Goal: Task Accomplishment & Management: Use online tool/utility

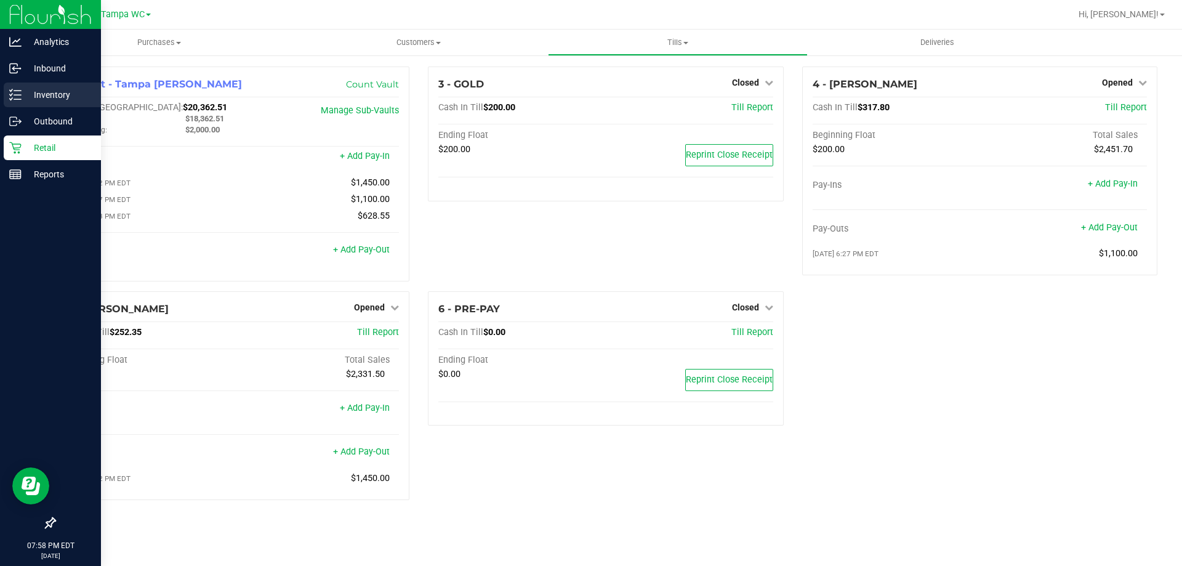
click at [17, 87] on div "Inventory" at bounding box center [52, 94] width 97 height 25
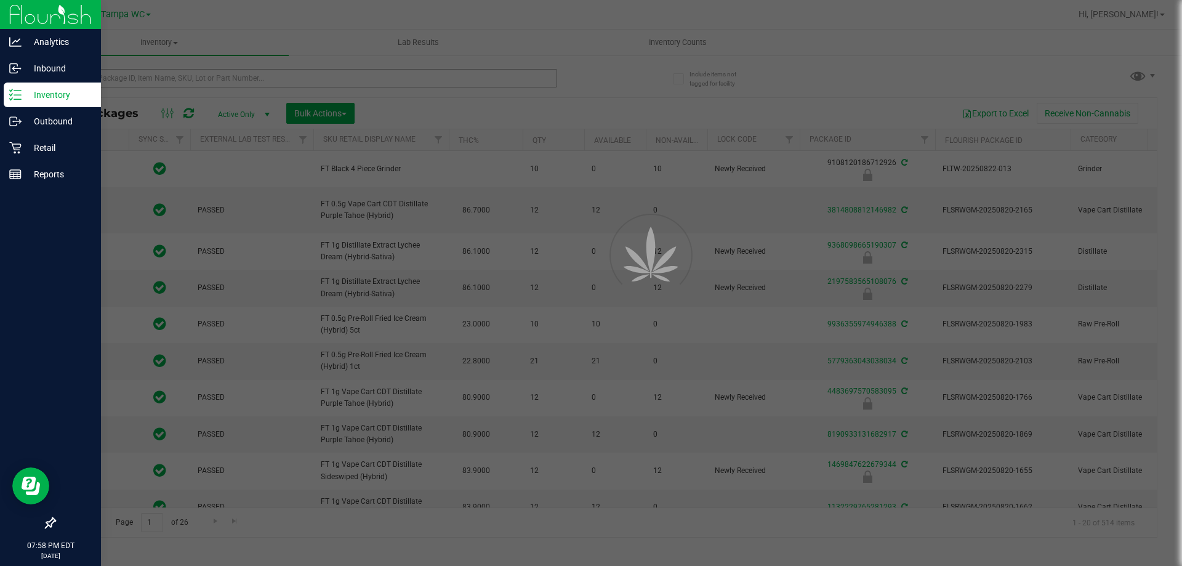
click at [259, 72] on div at bounding box center [591, 283] width 1182 height 566
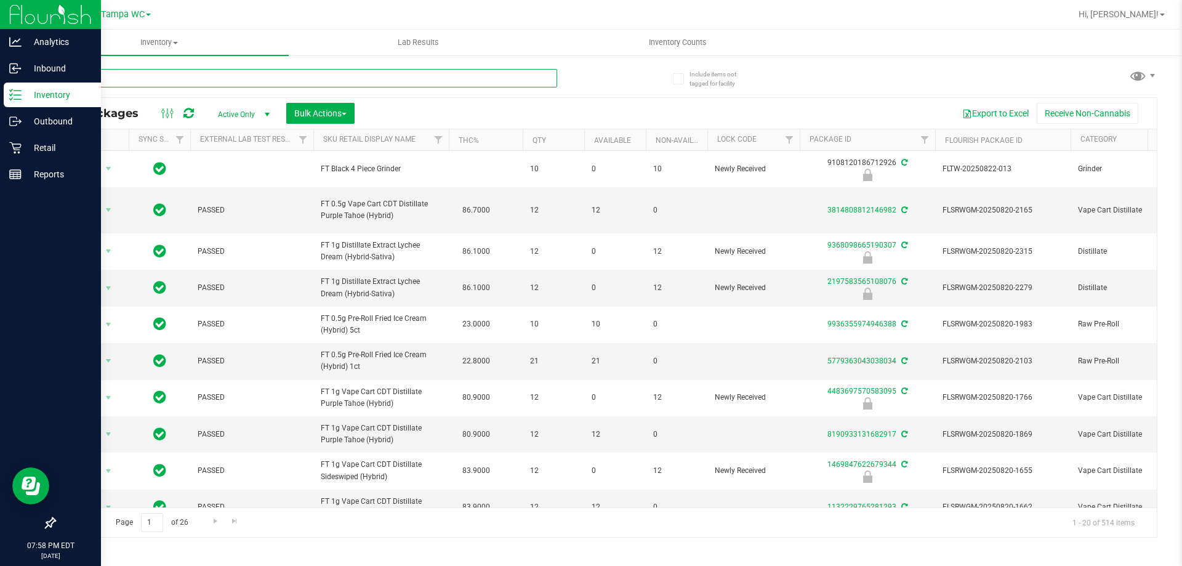
click at [261, 74] on input "text" at bounding box center [305, 78] width 503 height 18
type input "watermelon"
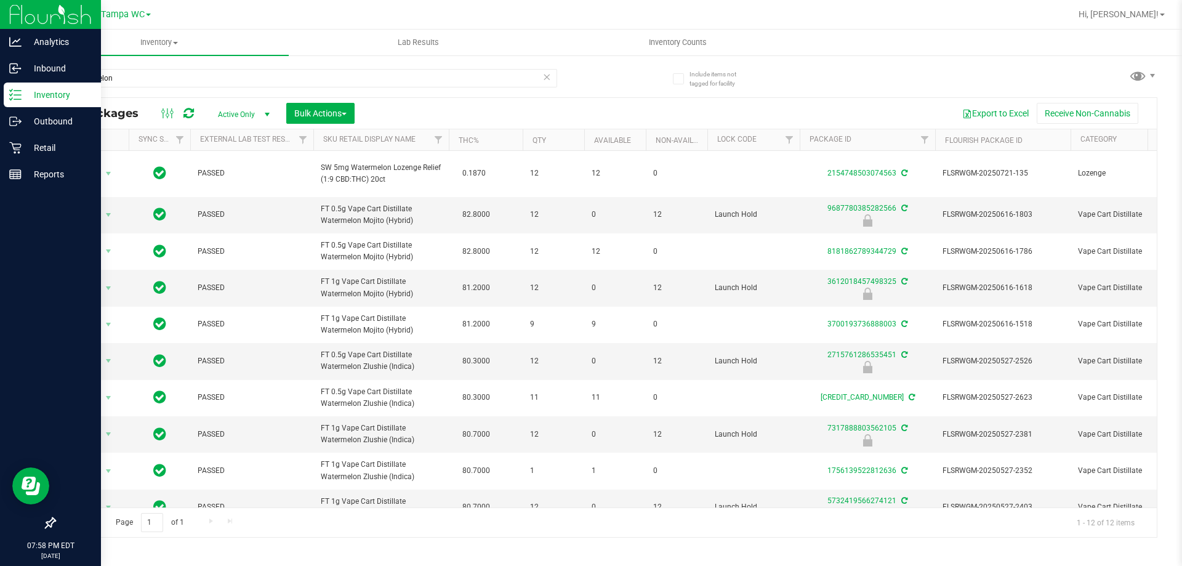
click at [832, 36] on ul "Inventory All packages All inventory Waste log Create inventory Lab Results Inv…" at bounding box center [621, 43] width 1182 height 26
